Goal: Task Accomplishment & Management: Complete application form

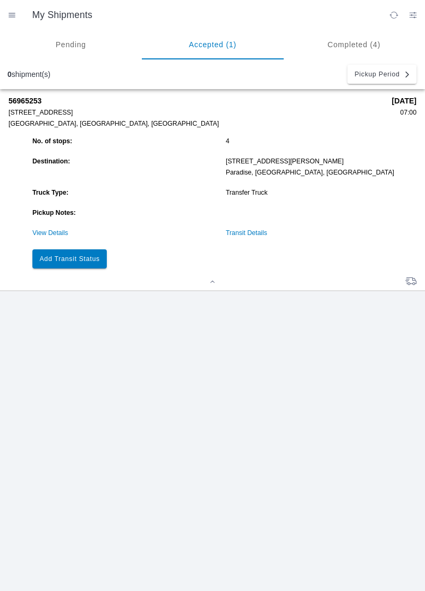
click at [63, 254] on button "Add Transit Status" at bounding box center [69, 259] width 74 height 19
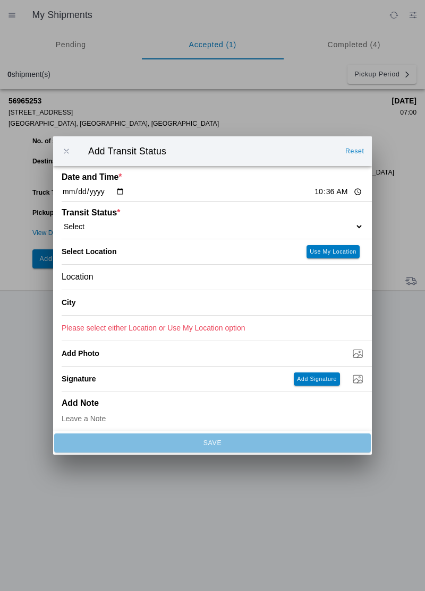
click at [305, 223] on select "Select Arrive at Drop Off Arrive at Pickup Break Start Break Stop Depart Drop O…" at bounding box center [213, 227] width 302 height 10
select select "ARVDLVLOC"
click at [313, 190] on input "10:36" at bounding box center [338, 191] width 50 height 11
type input "10:34"
click at [0, 0] on slot "Use My Location" at bounding box center [0, 0] width 0 height 0
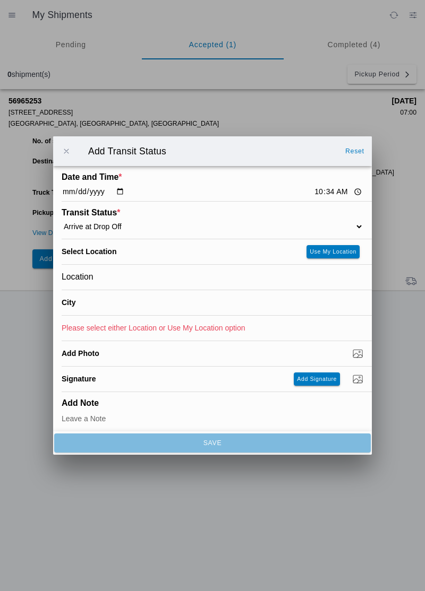
type input "Paradise"
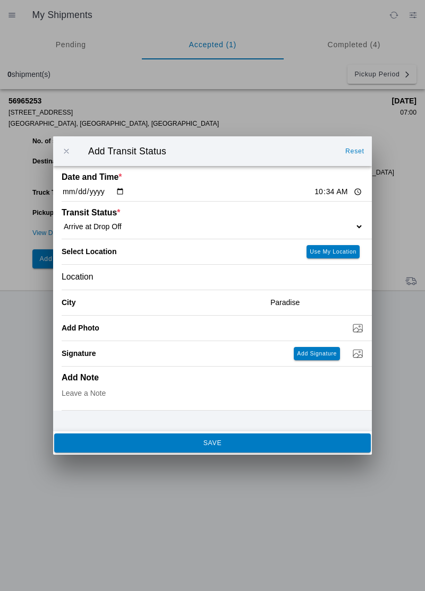
click at [286, 439] on button "SAVE" at bounding box center [212, 443] width 316 height 19
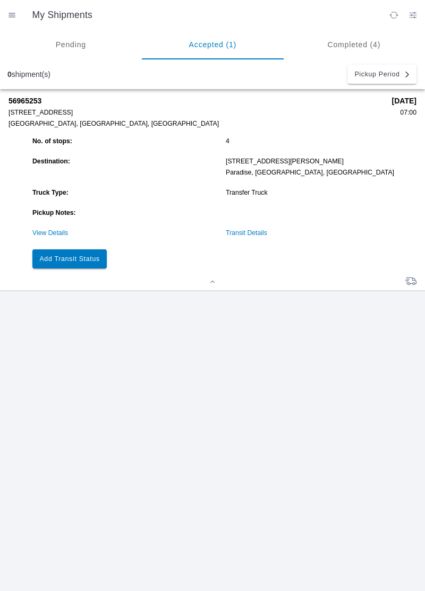
click at [66, 263] on button "Add Transit Status" at bounding box center [69, 259] width 74 height 19
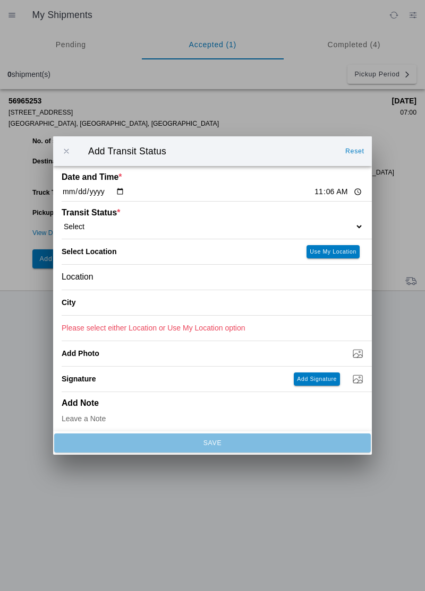
click at [127, 224] on select "Select Arrive at Drop Off Arrive at Pickup Break Start Break Stop Depart Drop O…" at bounding box center [213, 227] width 302 height 10
select select "ARVPULOC"
click at [342, 246] on button "Use My Location" at bounding box center [332, 251] width 53 height 13
type input "[GEOGRAPHIC_DATA]"
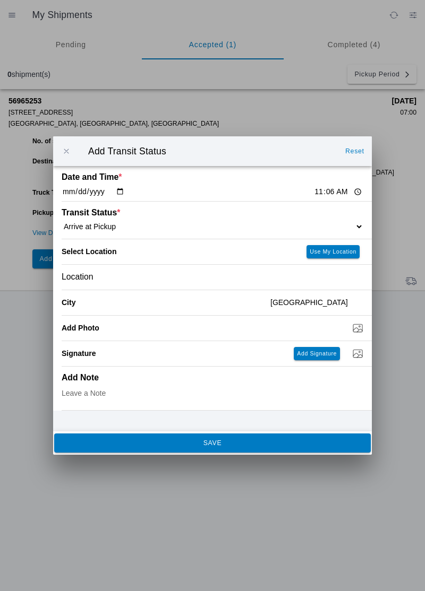
click at [101, 447] on span "SAVE" at bounding box center [212, 443] width 302 height 6
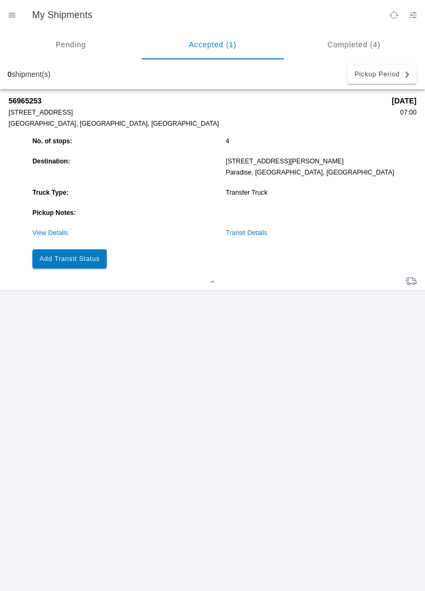
click at [93, 268] on button "Add Transit Status" at bounding box center [69, 259] width 74 height 19
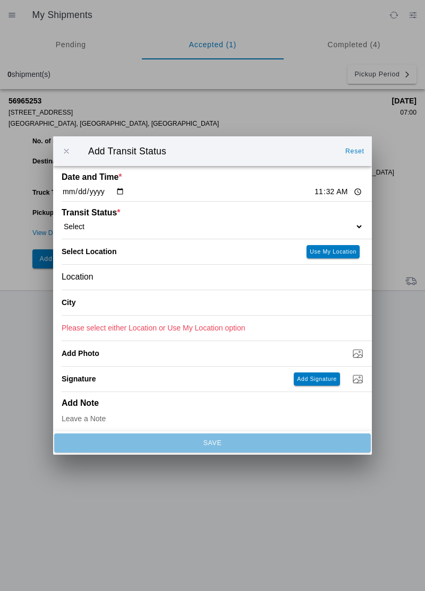
click at [322, 222] on select "Select Arrive at Drop Off Arrive at Pickup Break Start Break Stop Depart Drop O…" at bounding box center [213, 227] width 302 height 10
select select "DPTPULOC"
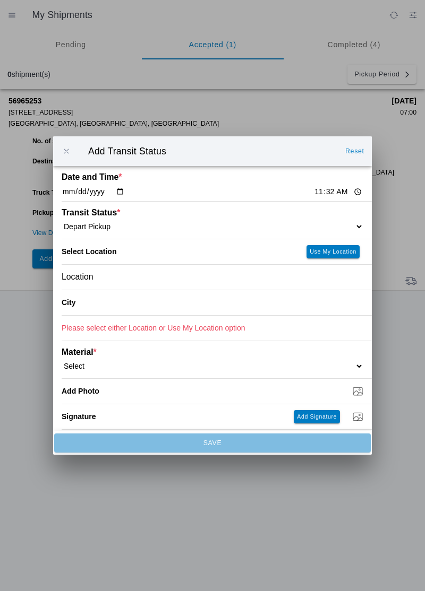
click at [0, 0] on slot "Use My Location" at bounding box center [0, 0] width 0 height 0
type input "[GEOGRAPHIC_DATA]"
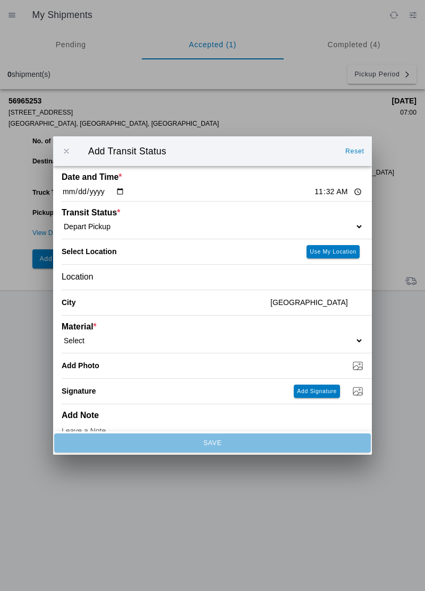
click at [348, 342] on select "Select 1" x 3" Rock 1" x 4" Rock 2" x 4" Rock Asphalt Cold Patch Backfill Spec …" at bounding box center [213, 341] width 302 height 10
select select "708650"
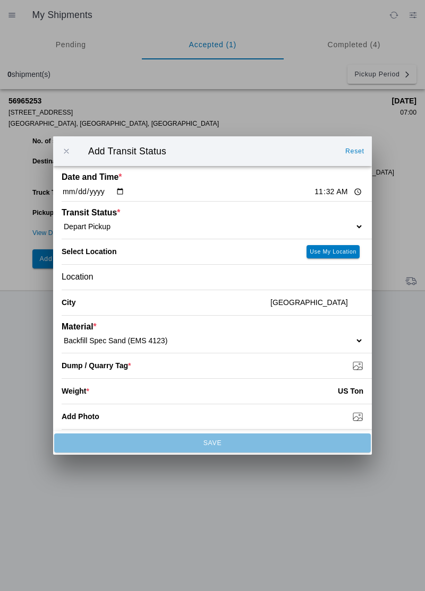
click at [364, 369] on input "Dump / Quarry Tag *" at bounding box center [217, 366] width 310 height 12
click at [357, 372] on input "Dump / Quarry Tag *" at bounding box center [217, 366] width 310 height 12
click at [174, 388] on input "number" at bounding box center [213, 391] width 248 height 23
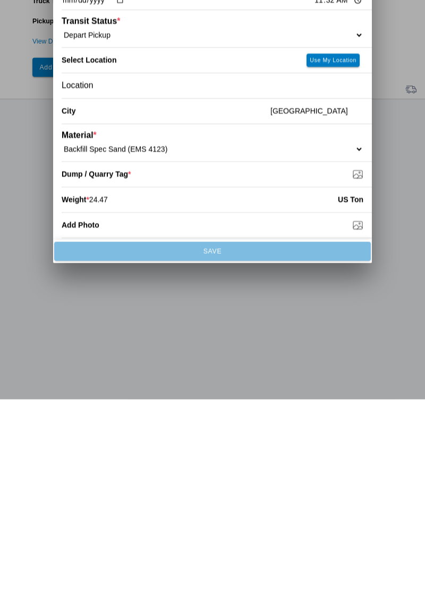
type input "24.47"
click at [287, 531] on ion-backdrop at bounding box center [212, 295] width 425 height 591
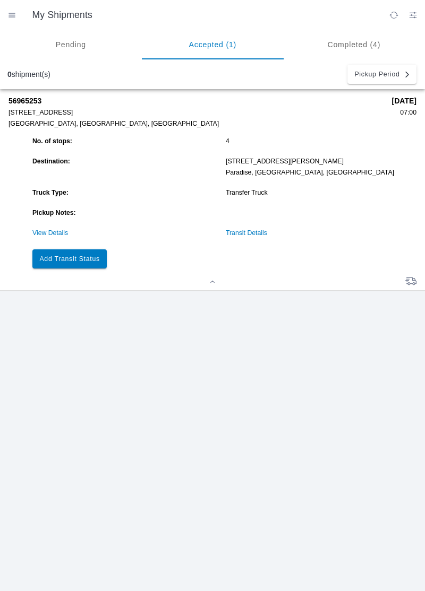
click at [0, 0] on slot "Add Transit Status" at bounding box center [0, 0] width 0 height 0
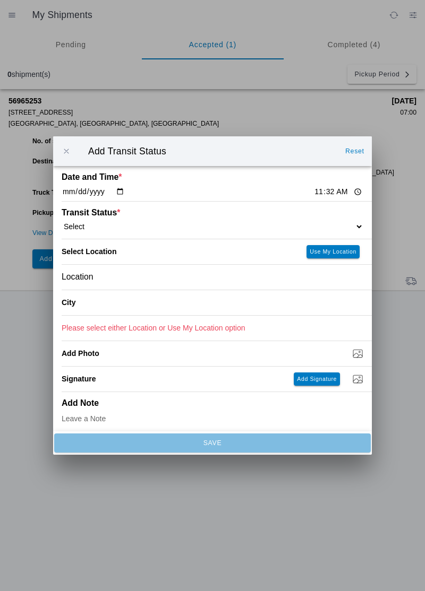
click at [306, 223] on select "Select Arrive at Drop Off Arrive at Pickup Break Start Break Stop Depart Drop O…" at bounding box center [213, 227] width 302 height 10
select select "DPTPULOC"
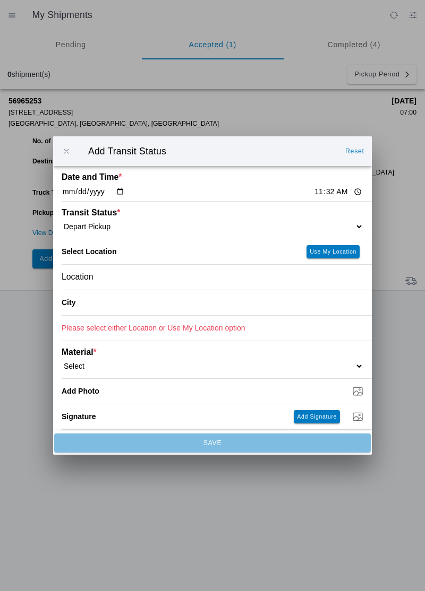
click at [0, 0] on slot "Use My Location" at bounding box center [0, 0] width 0 height 0
type input "[GEOGRAPHIC_DATA]"
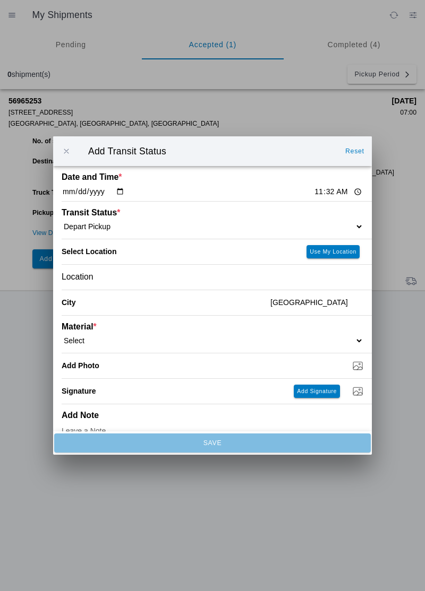
click at [146, 344] on select "Select 1" x 3" Rock 1" x 4" Rock 2" x 4" Rock Asphalt Cold Patch Backfill Spec …" at bounding box center [213, 341] width 302 height 10
select select "708650"
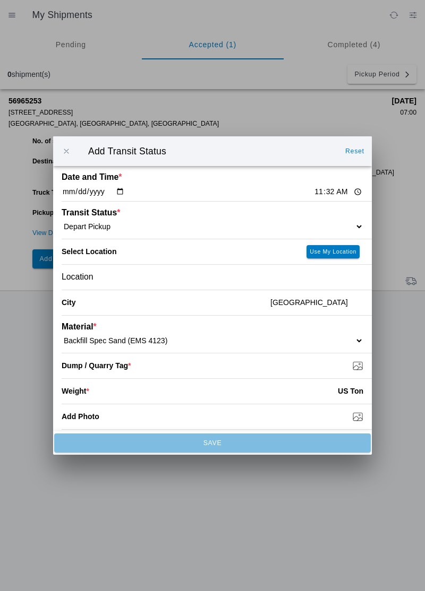
click at [330, 367] on input "Dump / Quarry Tag *" at bounding box center [217, 366] width 310 height 12
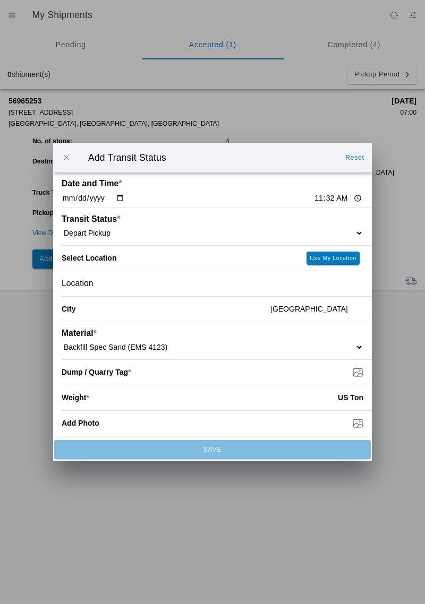
type input "C:\fakepath\17592572039228081201654805322732.jpg"
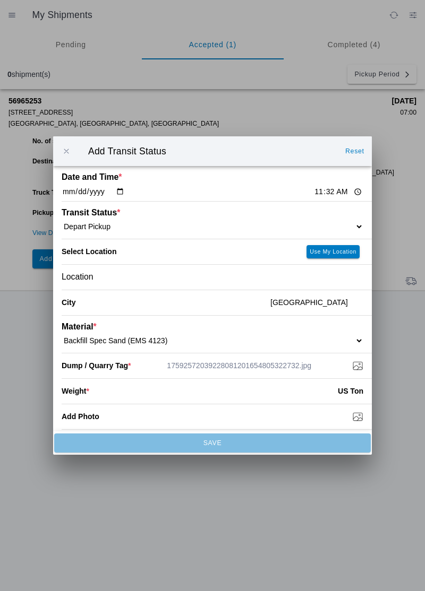
click at [260, 393] on input "number" at bounding box center [213, 391] width 248 height 23
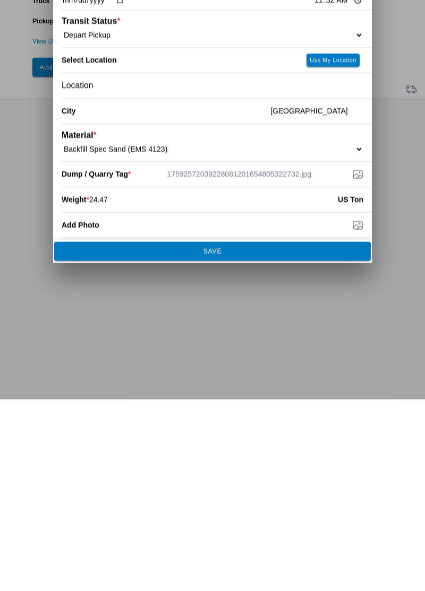
type input "24.47"
click at [184, 443] on span "SAVE" at bounding box center [212, 443] width 302 height 6
